Goal: Task Accomplishment & Management: Use online tool/utility

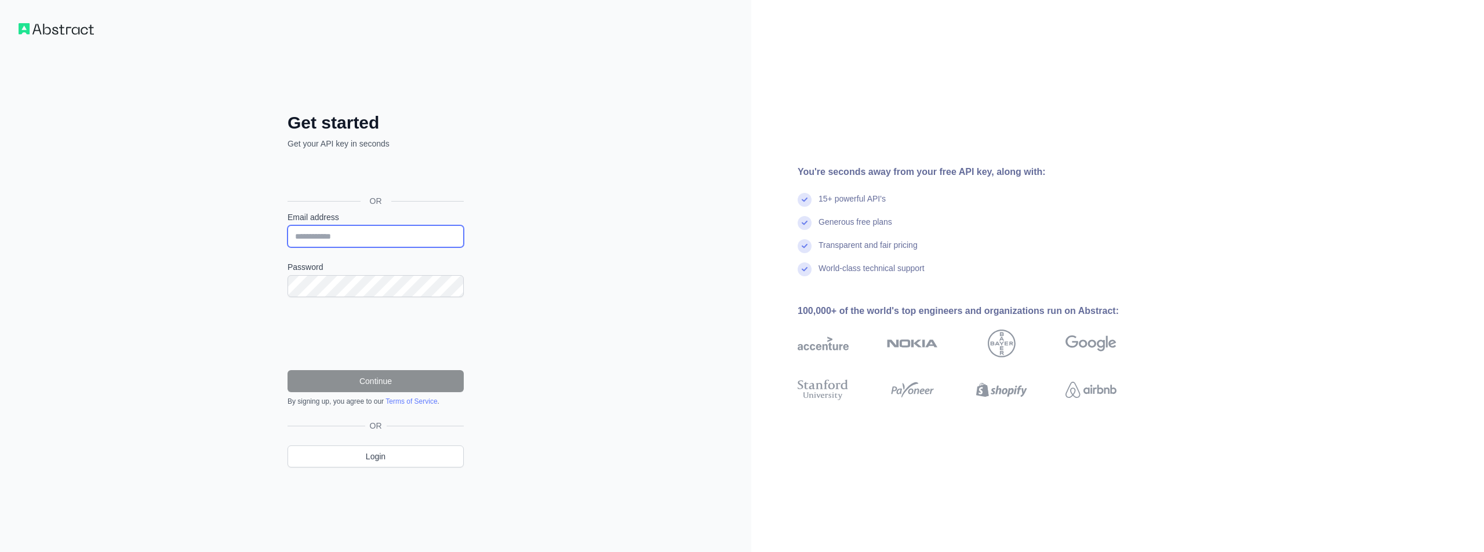
click at [335, 239] on input "Email address" at bounding box center [375, 236] width 176 height 22
type input "**********"
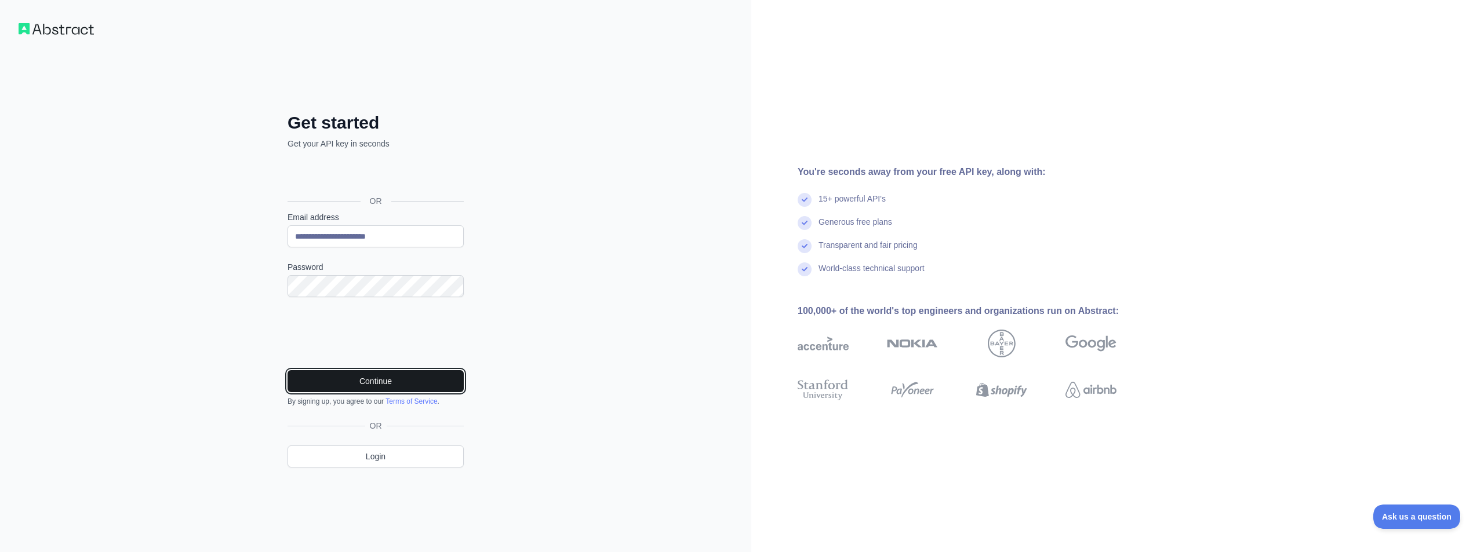
click at [372, 383] on button "Continue" at bounding box center [375, 381] width 176 height 22
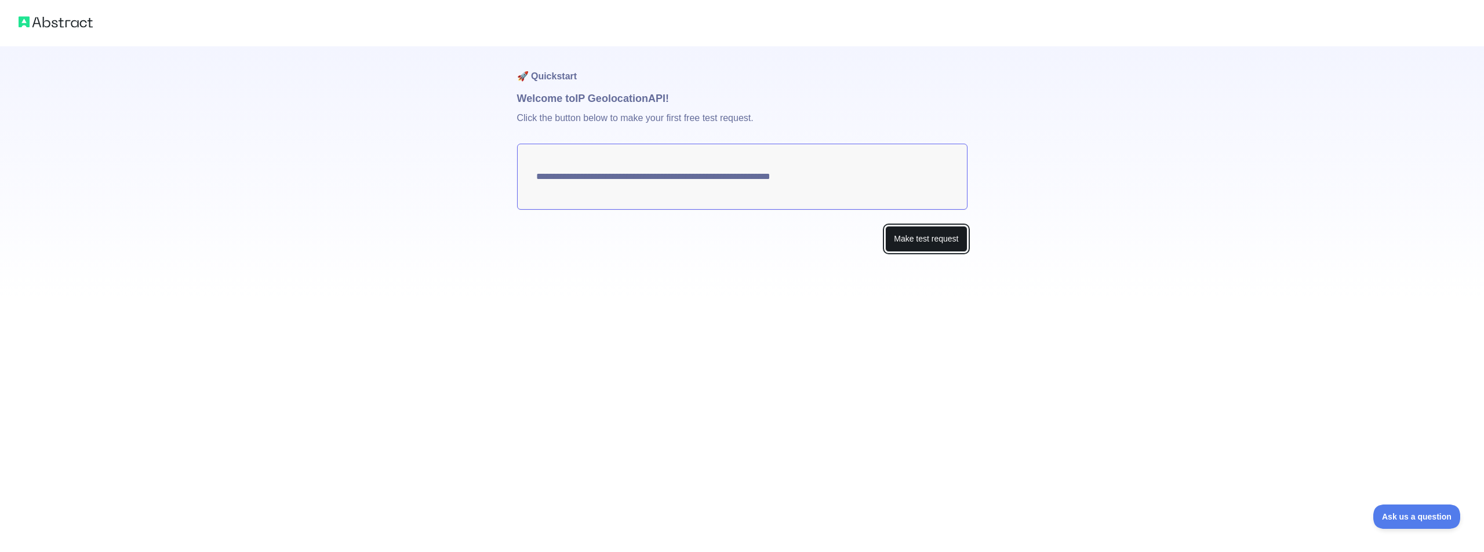
click at [910, 235] on button "Make test request" at bounding box center [926, 239] width 82 height 26
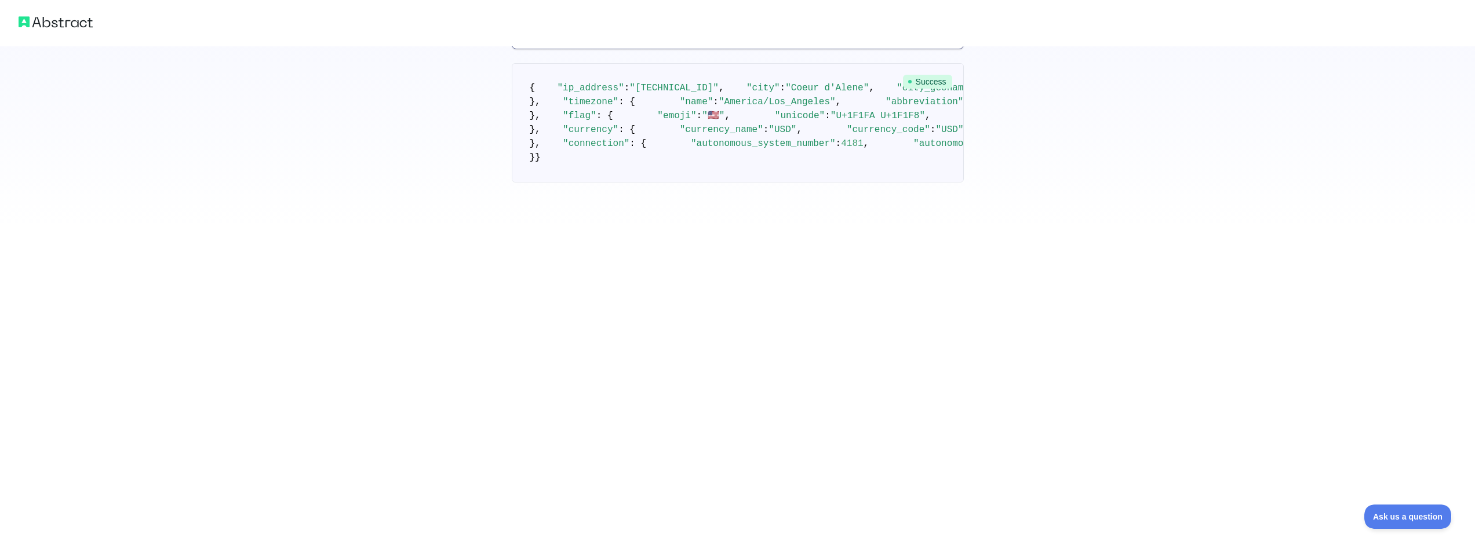
scroll to position [81, 0]
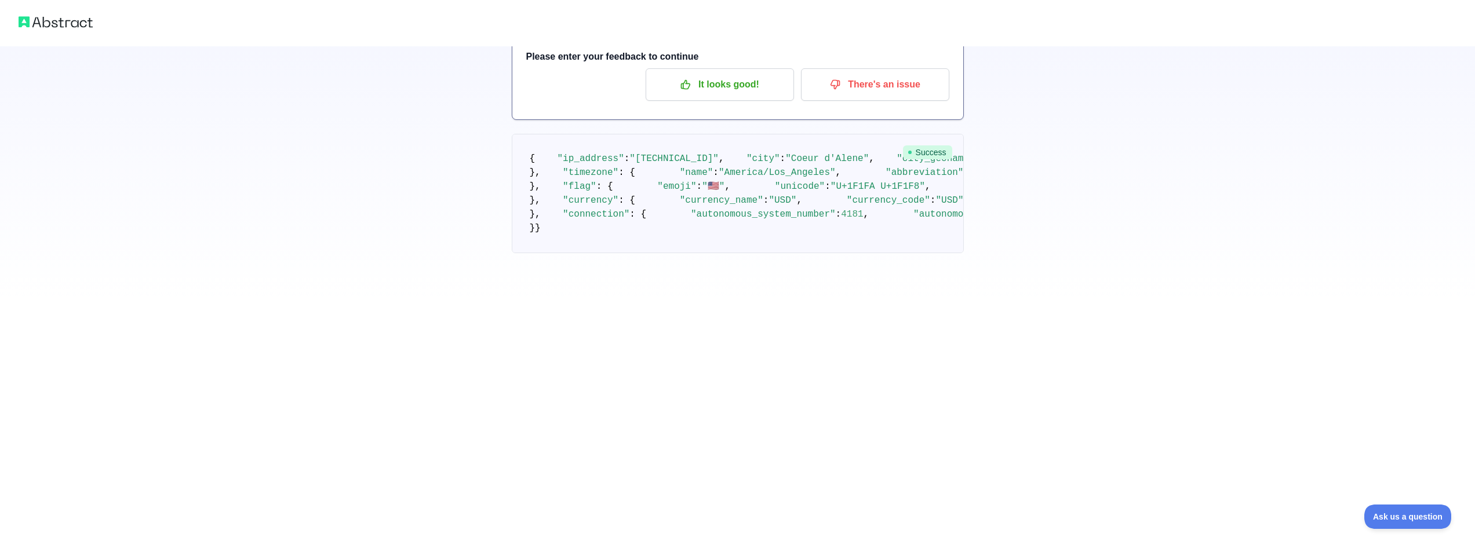
click at [60, 20] on img at bounding box center [56, 22] width 74 height 16
